Goal: Task Accomplishment & Management: Manage account settings

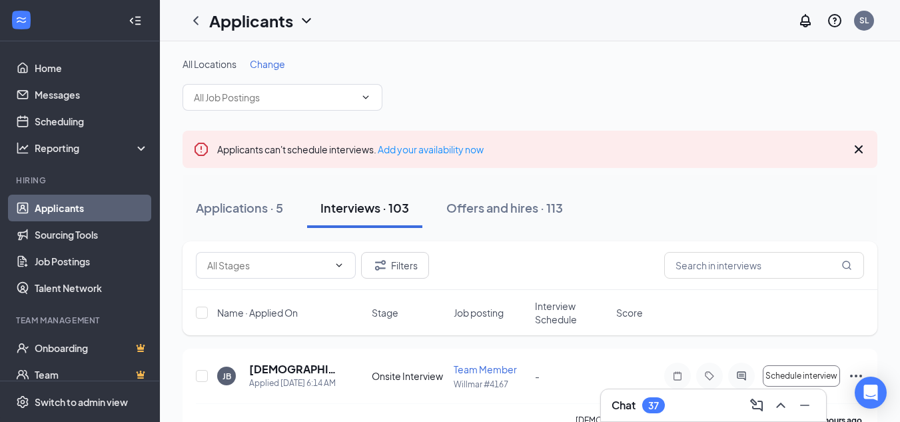
click at [270, 66] on span "Change" at bounding box center [267, 64] width 35 height 12
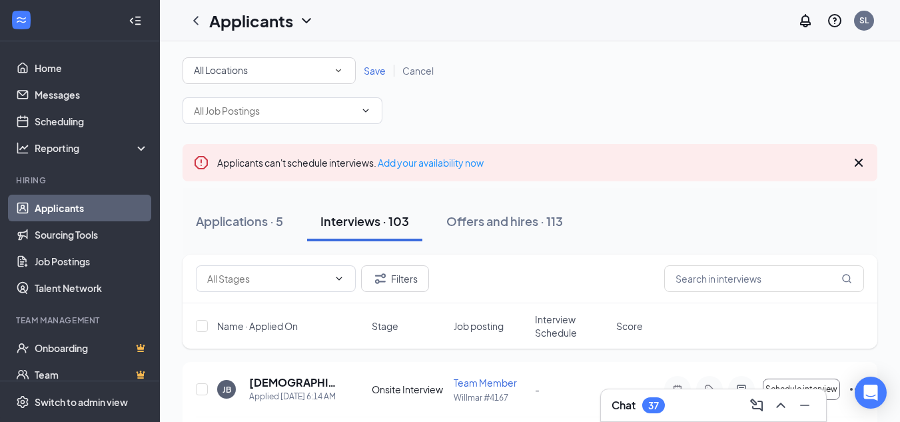
click at [339, 69] on icon "SmallChevronDown" at bounding box center [338, 71] width 12 height 12
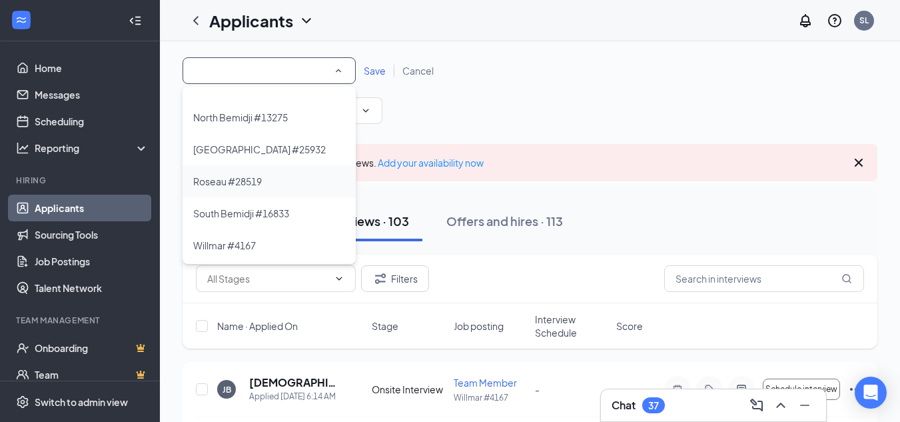
scroll to position [121, 0]
click at [218, 177] on span "Roseau #28519" at bounding box center [227, 179] width 69 height 12
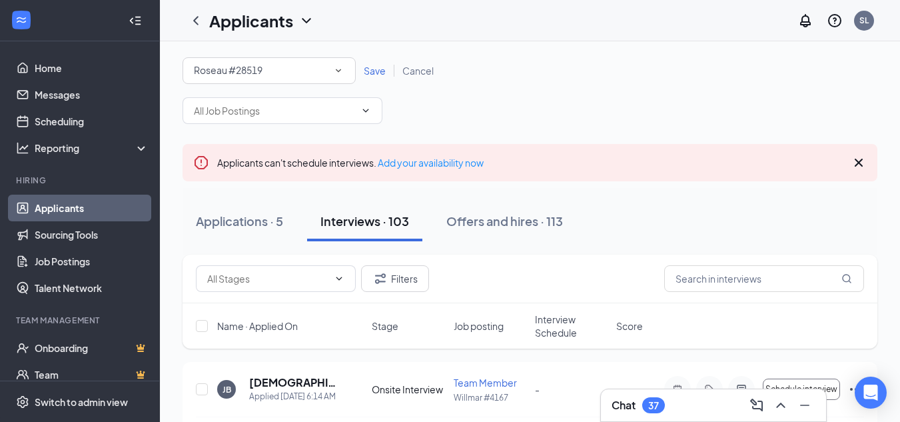
click at [376, 72] on span "Save" at bounding box center [375, 71] width 22 height 12
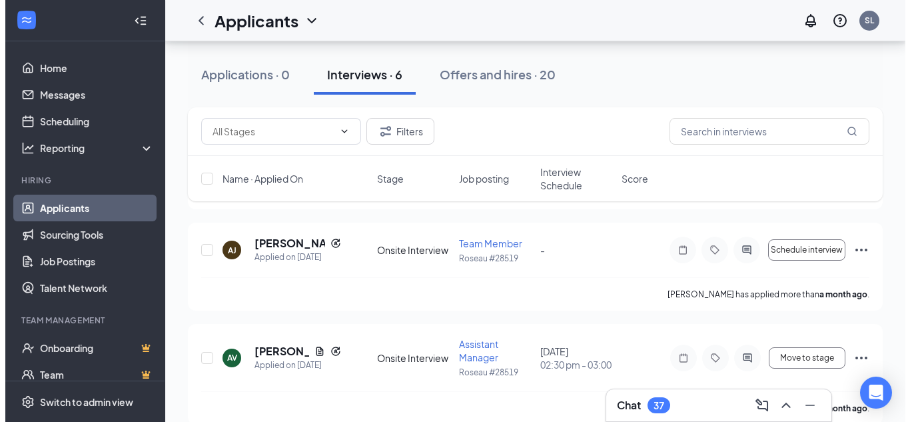
scroll to position [466, 0]
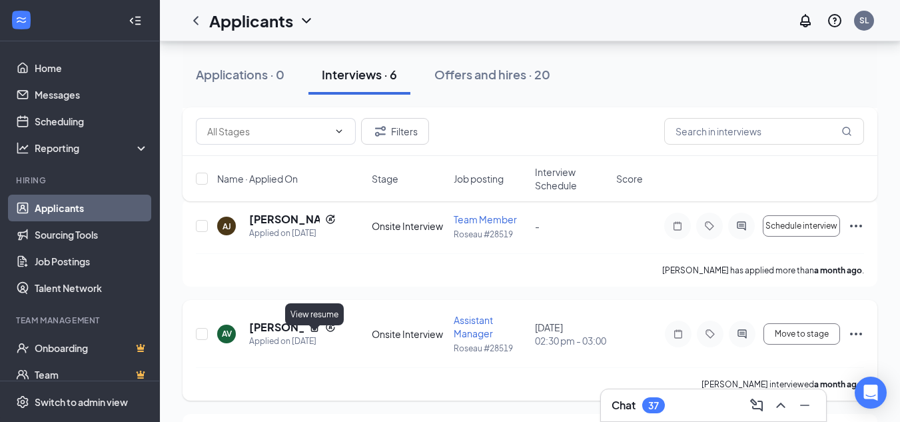
click at [314, 331] on icon "Document" at bounding box center [314, 326] width 7 height 9
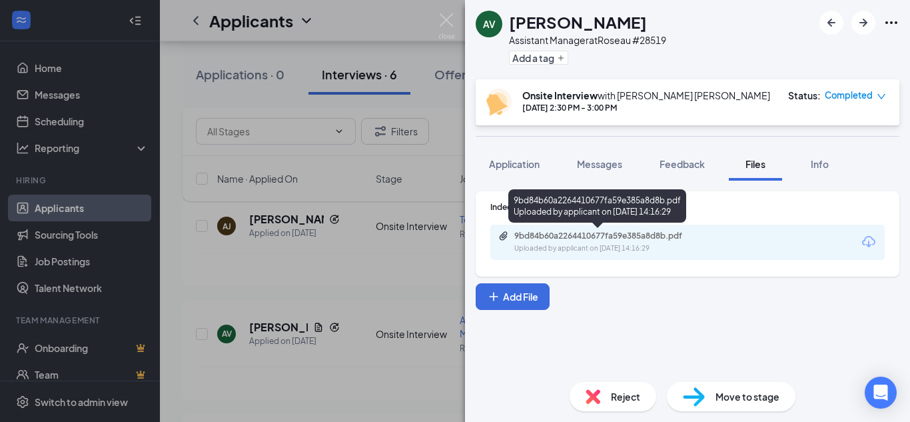
click at [584, 238] on div "9bd84b60a2264410677fa59e385a8d8b.pdf" at bounding box center [607, 236] width 187 height 11
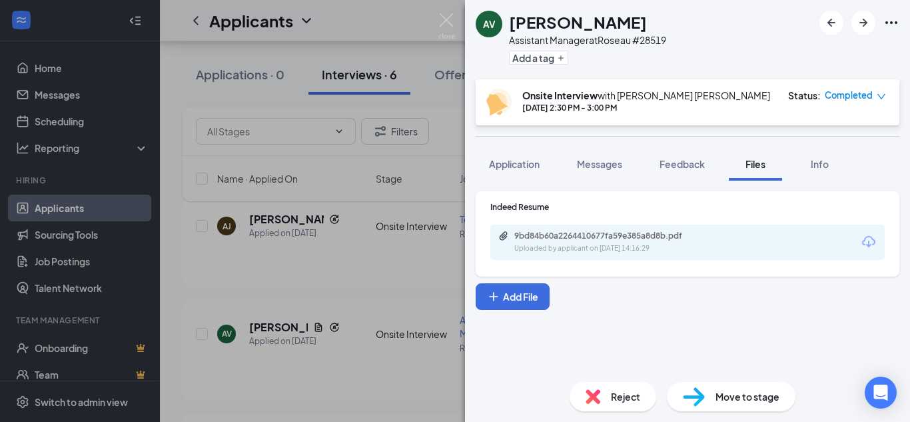
click at [278, 294] on div "AV [PERSON_NAME] Assistant Manager at [GEOGRAPHIC_DATA] #28519 Add a tag Onsite…" at bounding box center [455, 211] width 910 height 422
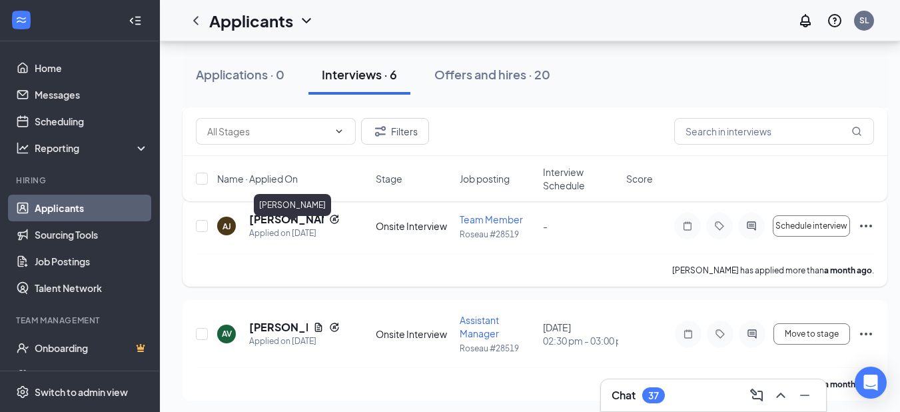
click at [270, 227] on h5 "[PERSON_NAME]" at bounding box center [286, 219] width 75 height 15
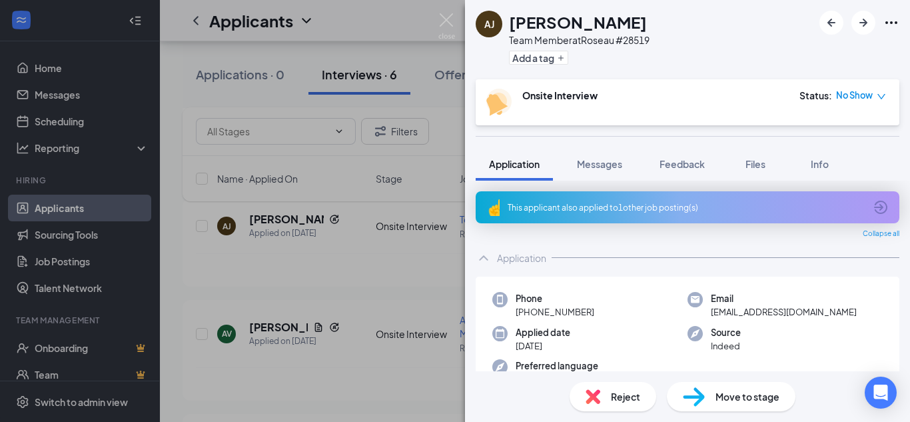
click at [611, 203] on div "This applicant also applied to 1 other job posting(s)" at bounding box center [686, 207] width 357 height 11
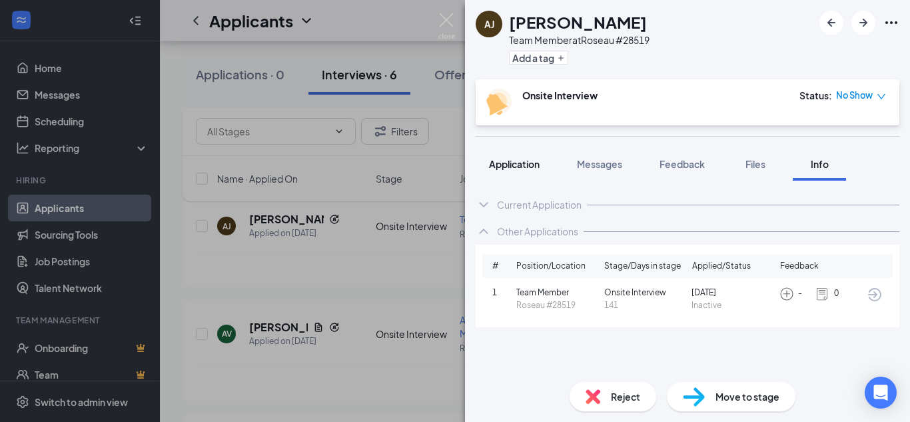
click at [509, 163] on span "Application" at bounding box center [514, 164] width 51 height 12
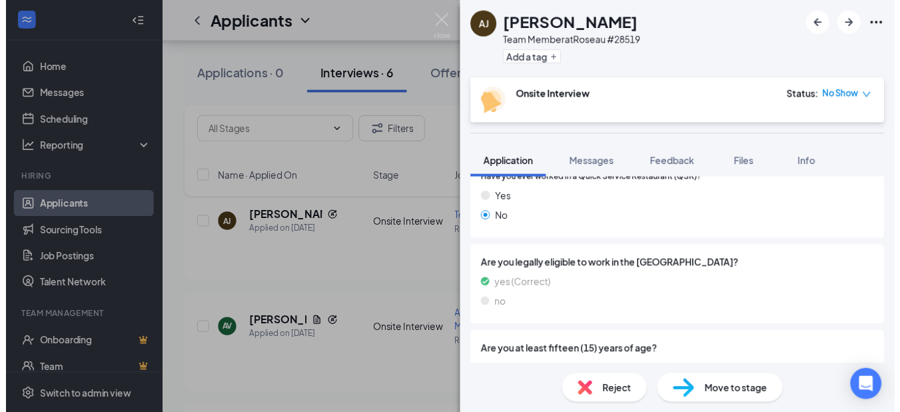
scroll to position [629, 0]
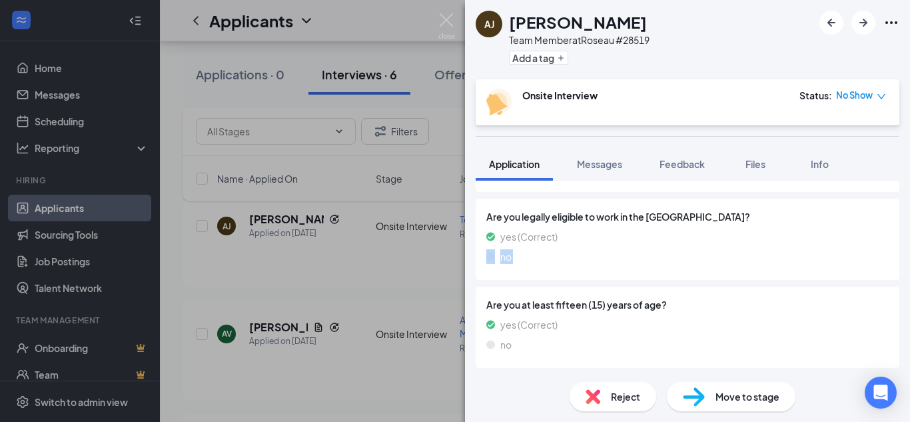
click at [306, 283] on div "[PERSON_NAME] [PERSON_NAME] Team Member at [GEOGRAPHIC_DATA] #28519 Add a tag O…" at bounding box center [455, 211] width 910 height 422
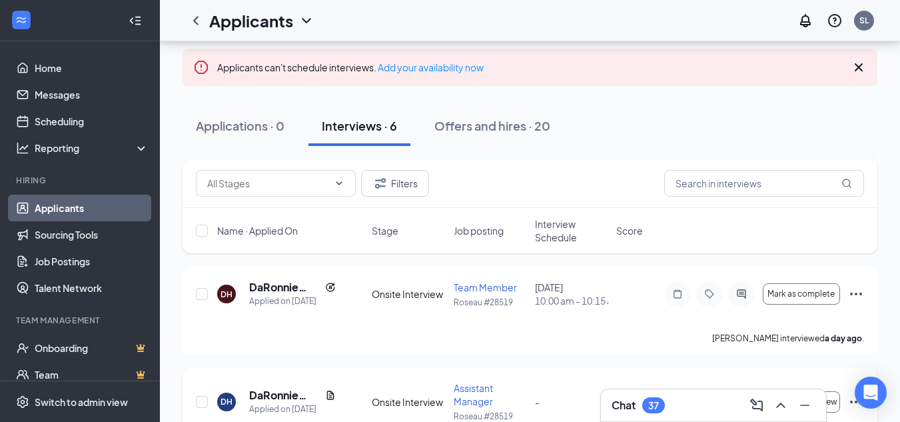
scroll to position [67, 0]
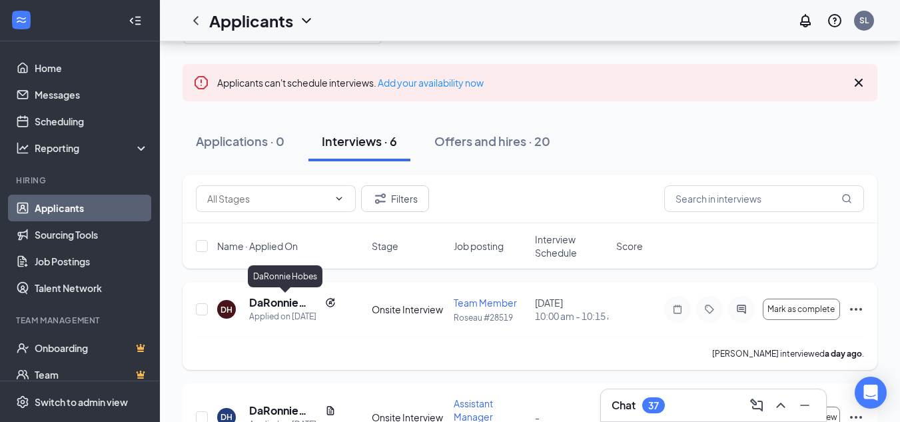
click at [286, 303] on h5 "DaRonnie Hobes" at bounding box center [284, 302] width 71 height 15
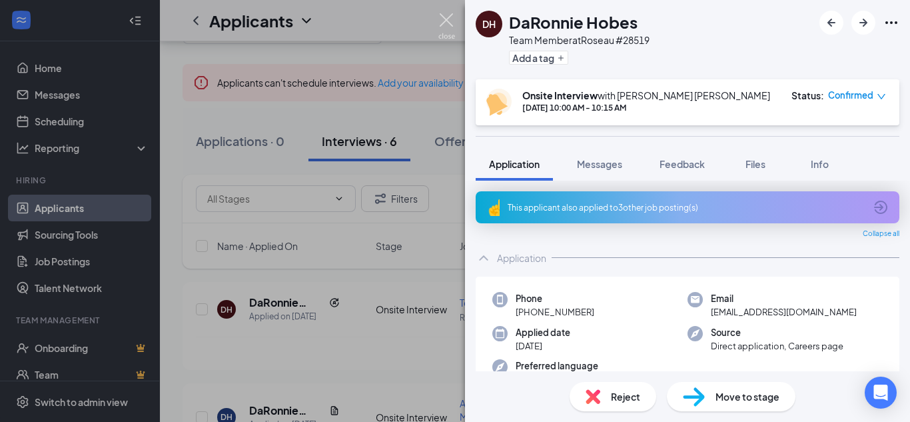
click at [445, 19] on img at bounding box center [446, 26] width 17 height 26
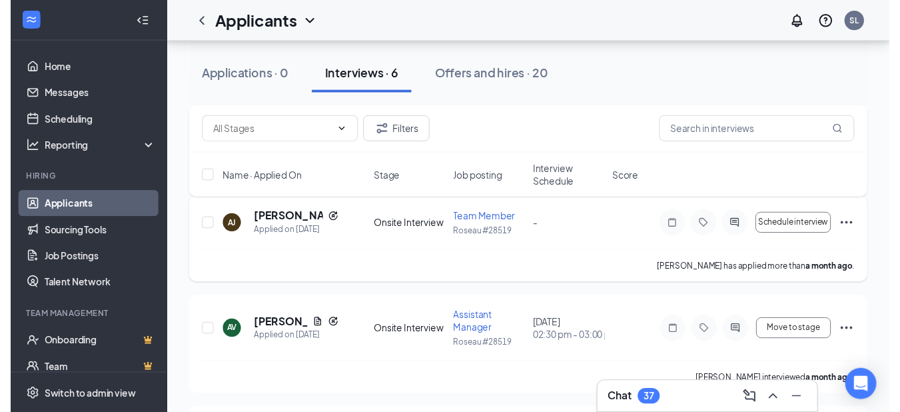
scroll to position [466, 0]
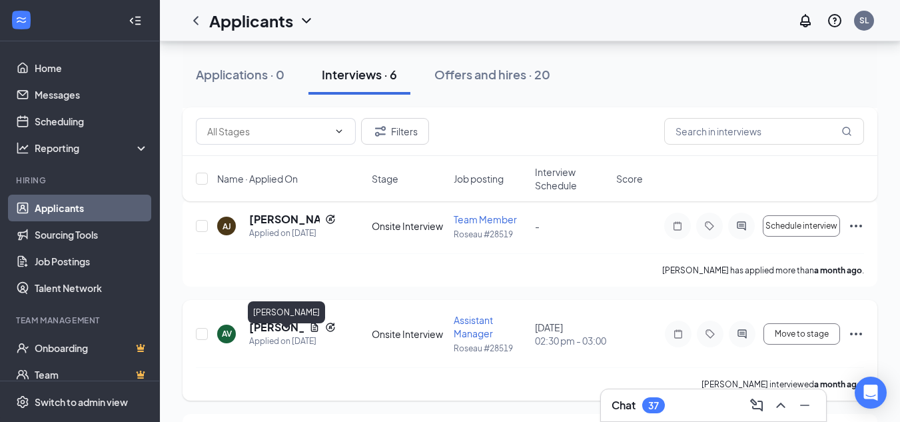
click at [267, 334] on h5 "[PERSON_NAME]" at bounding box center [276, 327] width 55 height 15
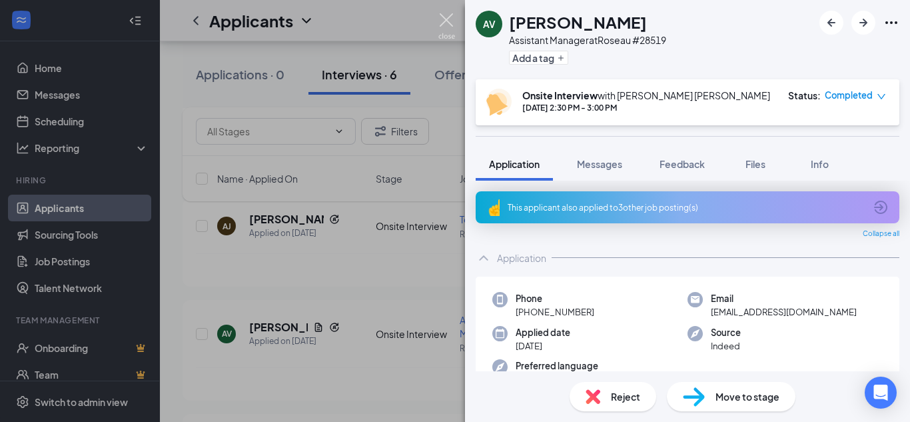
click at [446, 19] on img at bounding box center [446, 26] width 17 height 26
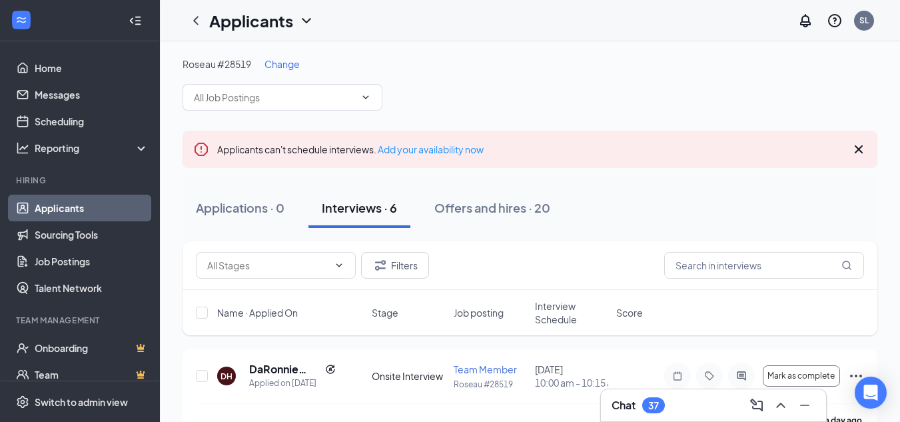
click at [285, 66] on span "Change" at bounding box center [282, 64] width 35 height 12
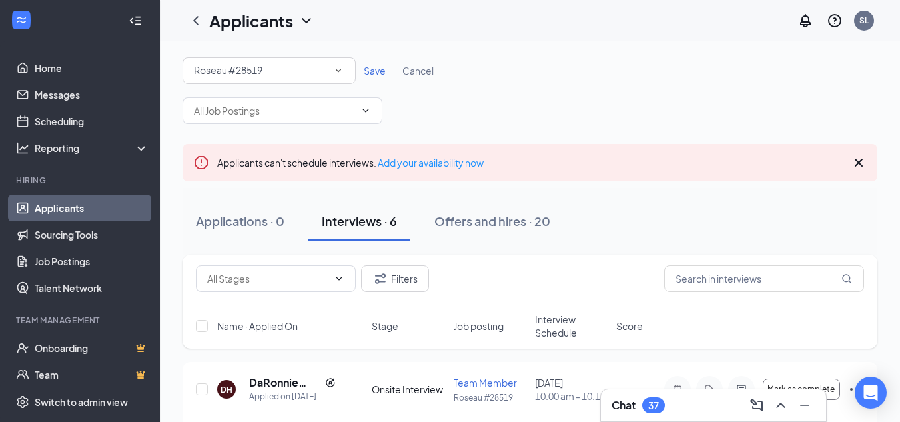
click at [337, 71] on icon "SmallChevronDown" at bounding box center [338, 70] width 5 height 3
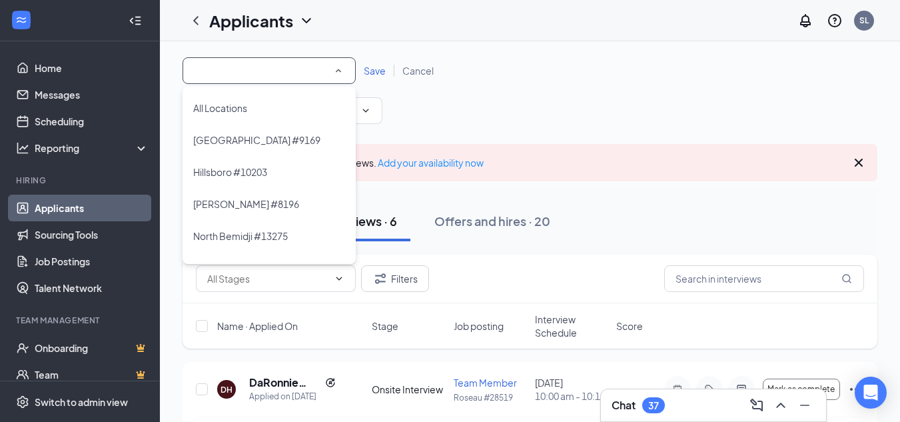
scroll to position [57, 0]
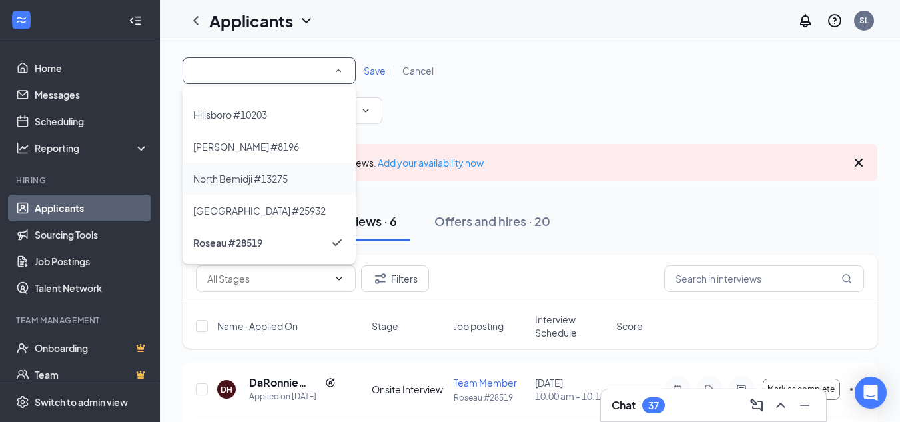
click at [215, 179] on span "North Bemidji #13275" at bounding box center [240, 179] width 95 height 12
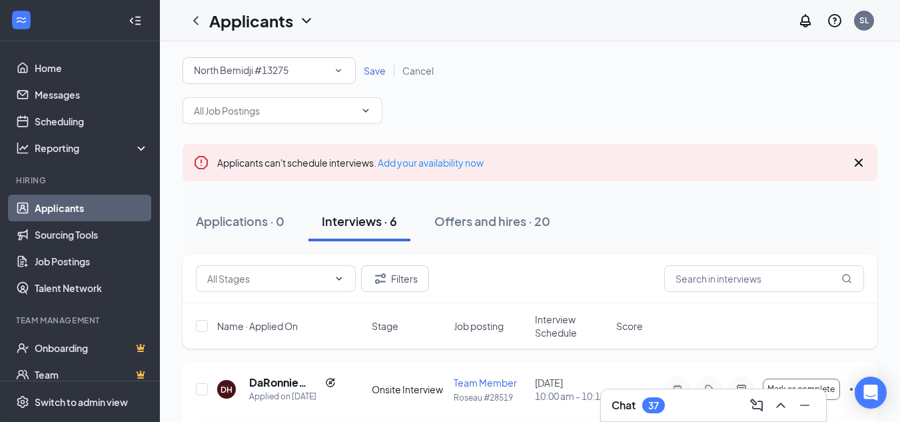
click at [372, 73] on span "Save" at bounding box center [375, 71] width 22 height 12
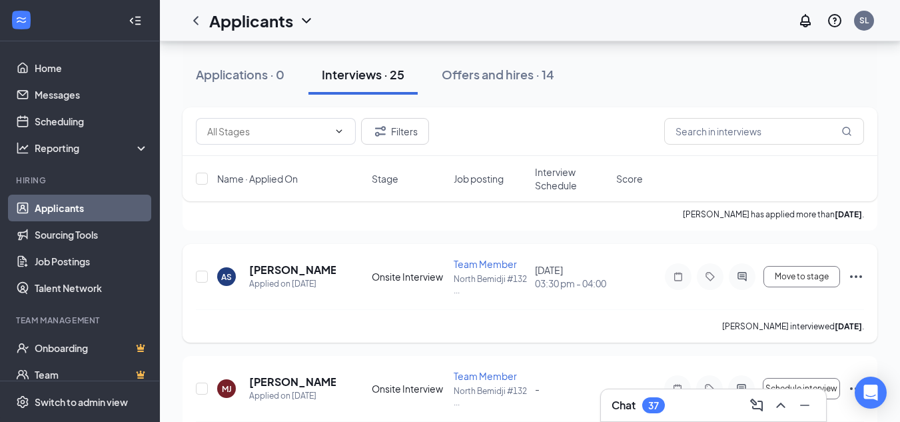
scroll to position [1932, 0]
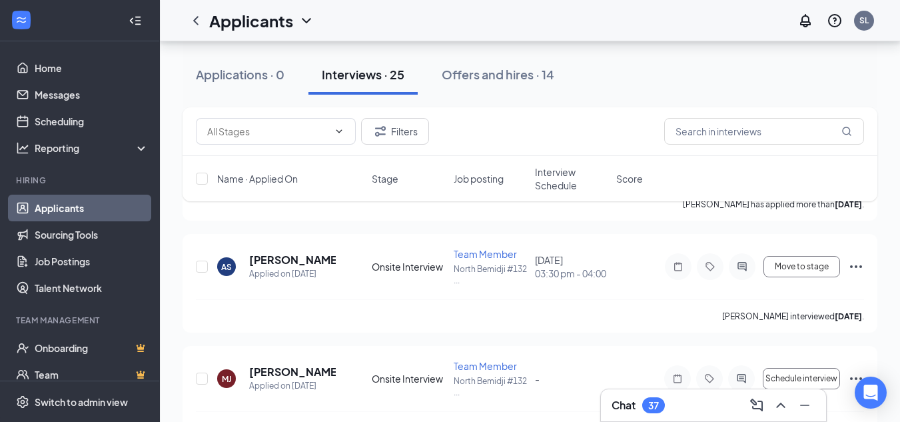
click at [724, 63] on div "Applications · 0 Interviews · 25 Offers and hires · 14" at bounding box center [530, 75] width 695 height 40
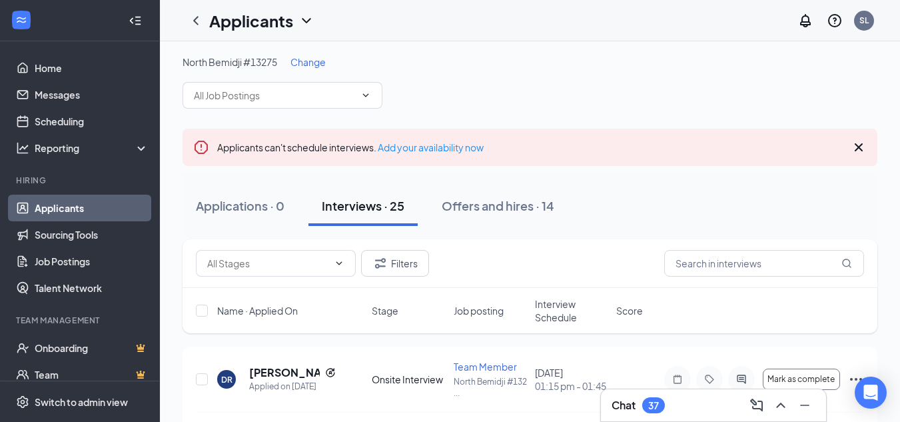
scroll to position [0, 0]
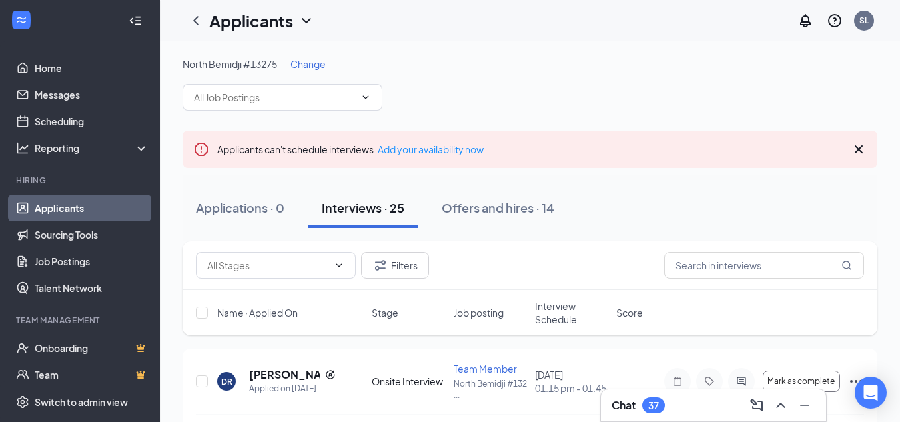
click at [860, 151] on icon "Cross" at bounding box center [859, 149] width 8 height 8
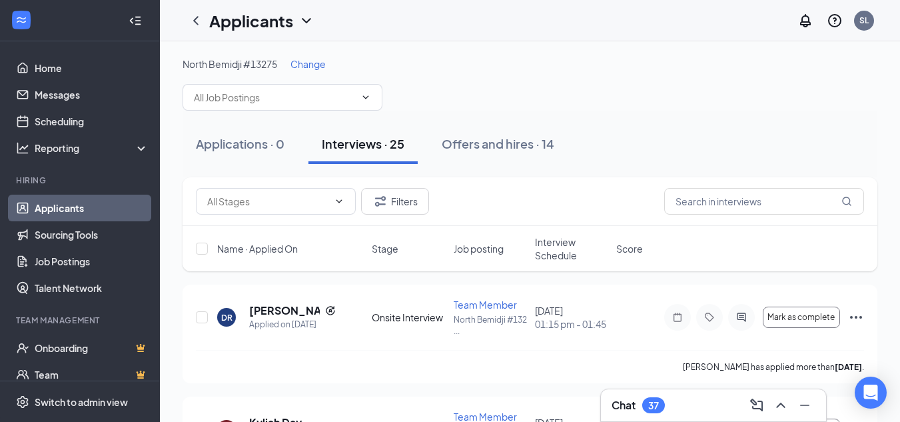
click at [451, 75] on div "North Bemidji #13275 Change" at bounding box center [530, 83] width 695 height 53
click at [508, 26] on div "Applicants SL" at bounding box center [530, 20] width 740 height 41
click at [510, 89] on div "North Bemidji #13275 Change" at bounding box center [530, 83] width 695 height 53
